Goal: Transaction & Acquisition: Book appointment/travel/reservation

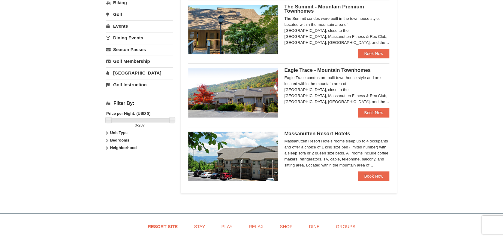
scroll to position [192, 0]
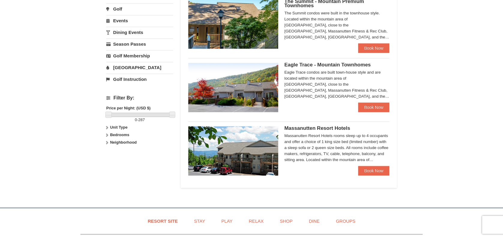
click at [343, 67] on span "Eagle Trace - Mountain Townhomes" at bounding box center [327, 65] width 86 height 6
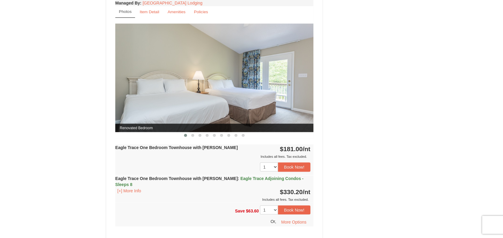
scroll to position [464, 0]
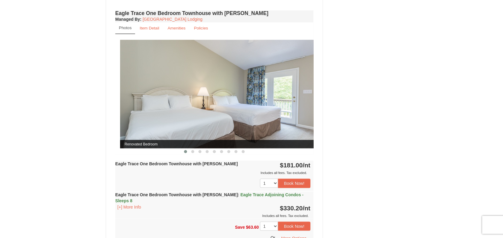
drag, startPoint x: 238, startPoint y: 102, endPoint x: 243, endPoint y: 104, distance: 5.0
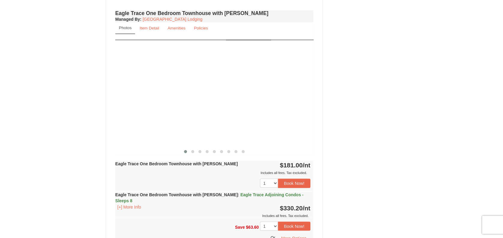
drag, startPoint x: 239, startPoint y: 104, endPoint x: 0, endPoint y: 122, distance: 239.6
click at [0, 122] on html "Browser Not Supported We notice you are using a browser which will not provide …" at bounding box center [251, 40] width 503 height 1008
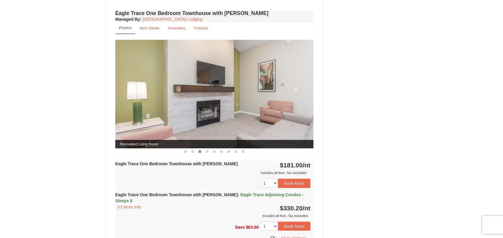
drag, startPoint x: 286, startPoint y: 87, endPoint x: 95, endPoint y: 92, distance: 191.0
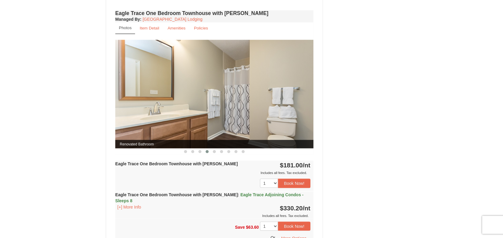
drag, startPoint x: 272, startPoint y: 114, endPoint x: 18, endPoint y: 112, distance: 253.7
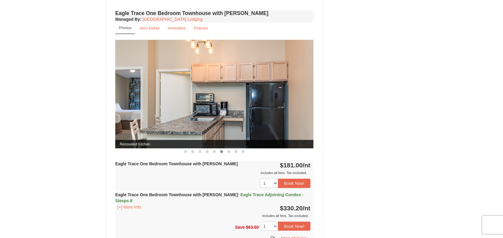
drag, startPoint x: 262, startPoint y: 119, endPoint x: 0, endPoint y: 139, distance: 262.5
click at [0, 139] on html "Browser Not Supported We notice you are using a browser which will not provide …" at bounding box center [251, 40] width 503 height 1008
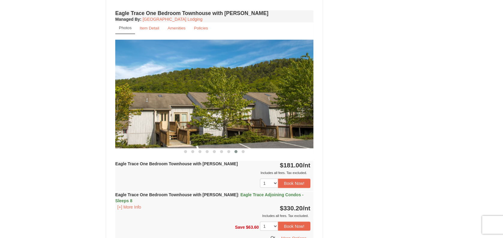
drag, startPoint x: 256, startPoint y: 95, endPoint x: 0, endPoint y: 134, distance: 259.4
click at [0, 134] on html "Browser Not Supported We notice you are using a browser which will not provide …" at bounding box center [251, 40] width 503 height 1008
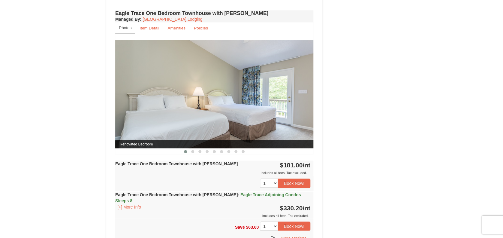
drag, startPoint x: 285, startPoint y: 86, endPoint x: 14, endPoint y: 135, distance: 275.6
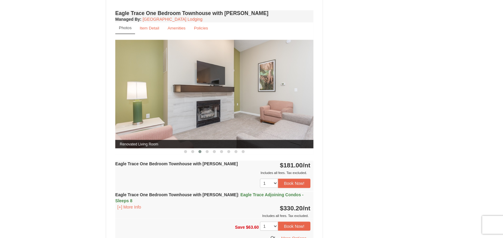
drag, startPoint x: 240, startPoint y: 101, endPoint x: 61, endPoint y: 127, distance: 181.4
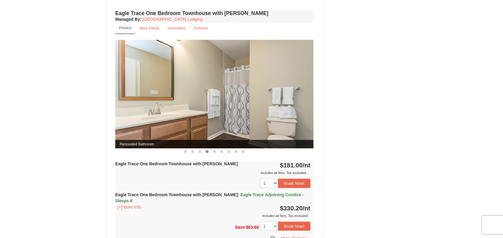
click at [120, 84] on img at bounding box center [214, 94] width 198 height 108
drag, startPoint x: 268, startPoint y: 124, endPoint x: 202, endPoint y: 125, distance: 65.8
click at [202, 125] on img at bounding box center [214, 94] width 198 height 108
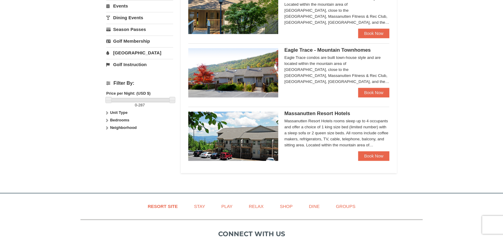
scroll to position [208, 0]
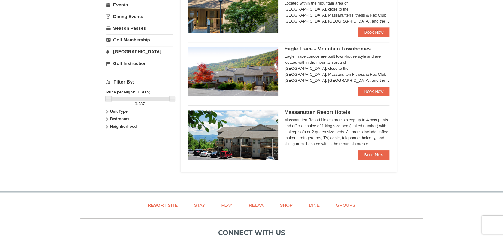
click at [307, 132] on div "Massanutten Resort Hotels rooms sleep up to 4 occupants and offer a choice of 1…" at bounding box center [336, 132] width 105 height 30
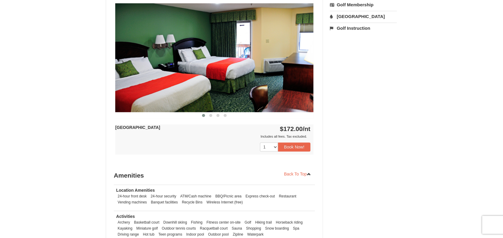
scroll to position [256, 0]
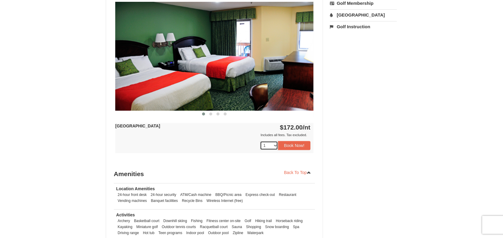
click at [274, 145] on select "1 2 3 4 5 6 7 8 9 10 11 12 13 14 15 16 17 18" at bounding box center [269, 145] width 18 height 9
select select "3"
click at [260, 141] on select "1 2 3 4 5 6 7 8 9 10 11 12 13 14 15 16 17 18" at bounding box center [269, 145] width 18 height 9
click at [303, 147] on button "Book Now!" at bounding box center [294, 145] width 32 height 9
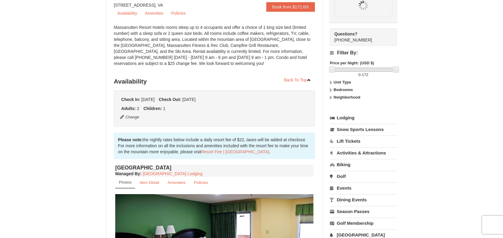
scroll to position [58, 0]
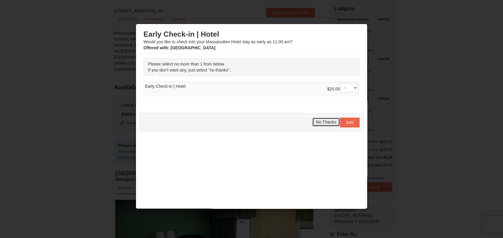
click at [326, 121] on span "No Thanks" at bounding box center [326, 121] width 20 height 5
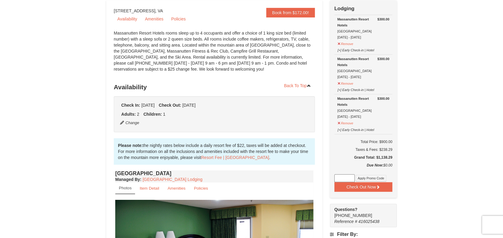
click at [364, 76] on div "Massanutten Resort Hotels Hotel Queen Room 12/5/2025 - 12/7/2025" at bounding box center [363, 68] width 52 height 24
click at [342, 120] on button "Remove" at bounding box center [345, 123] width 16 height 8
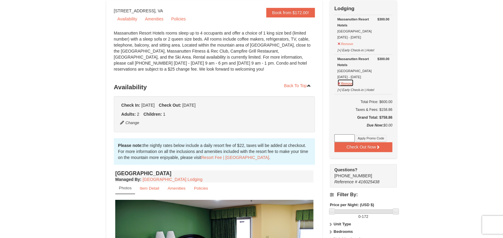
click at [345, 84] on button "Remove" at bounding box center [345, 83] width 16 height 8
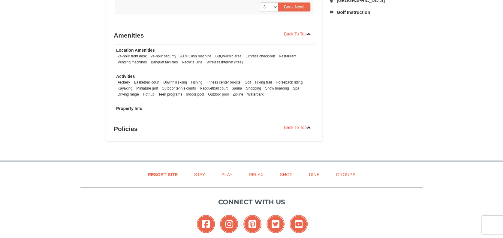
scroll to position [379, 0]
